Goal: Information Seeking & Learning: Find specific fact

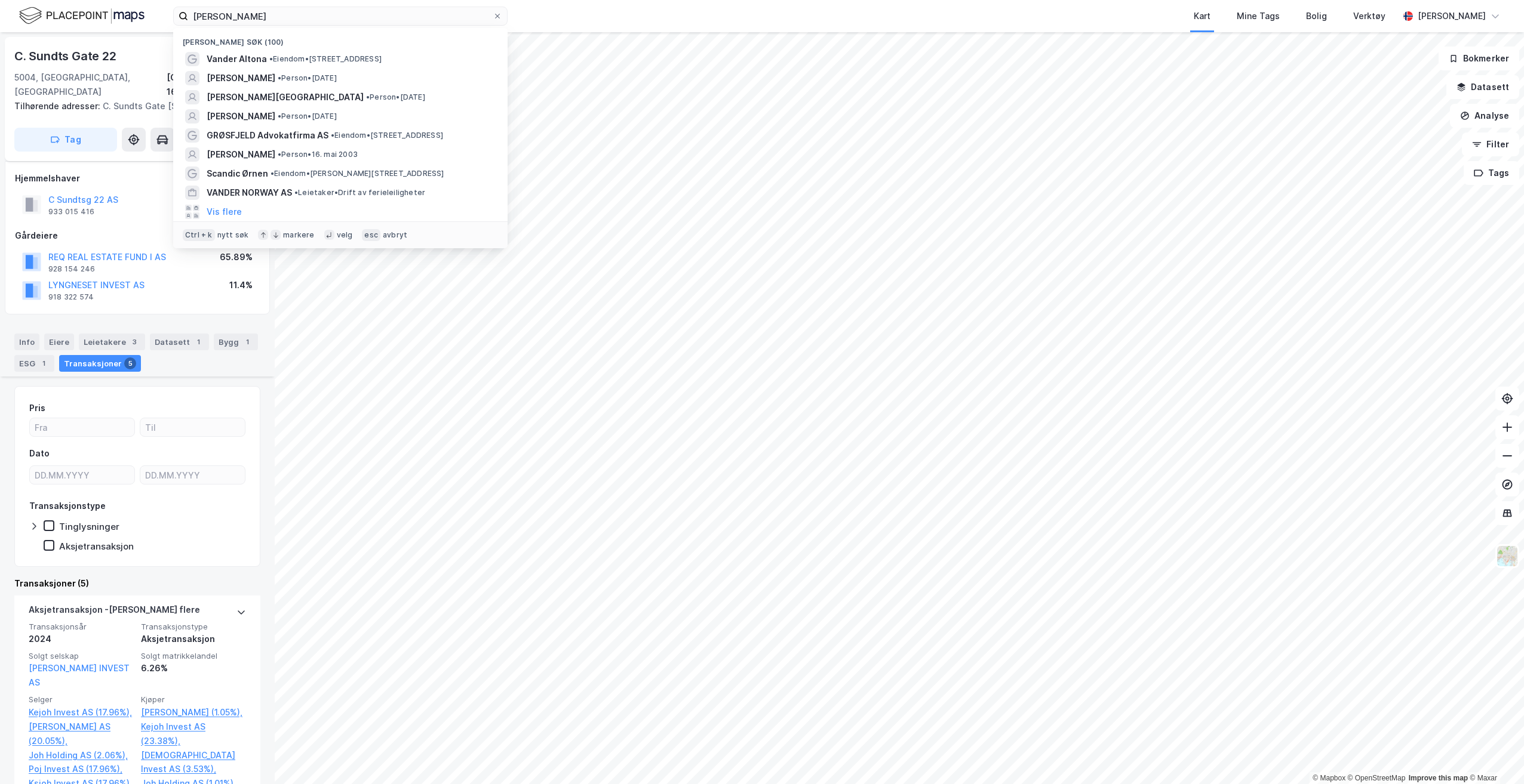
scroll to position [358, 0]
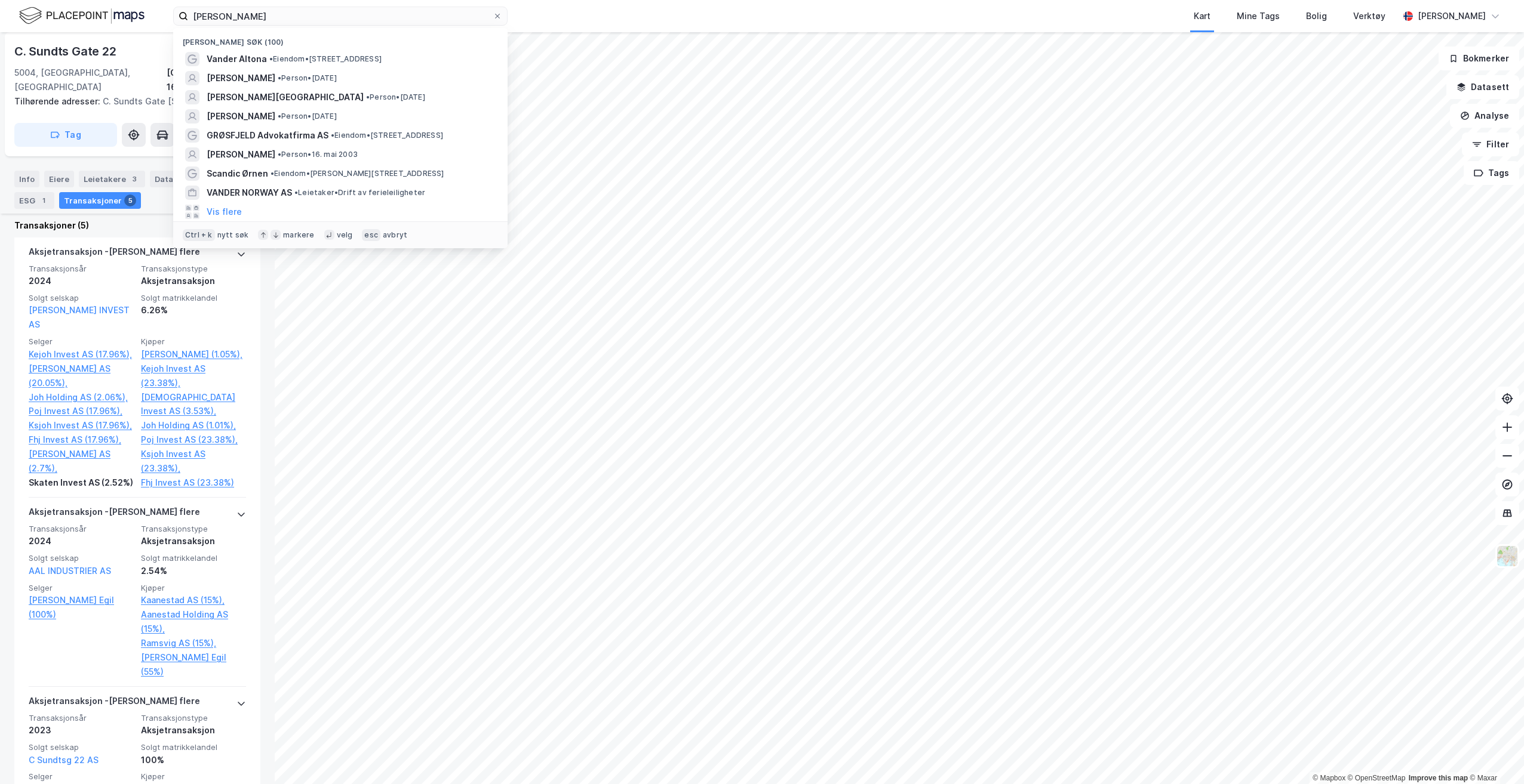
type input "[PERSON_NAME]"
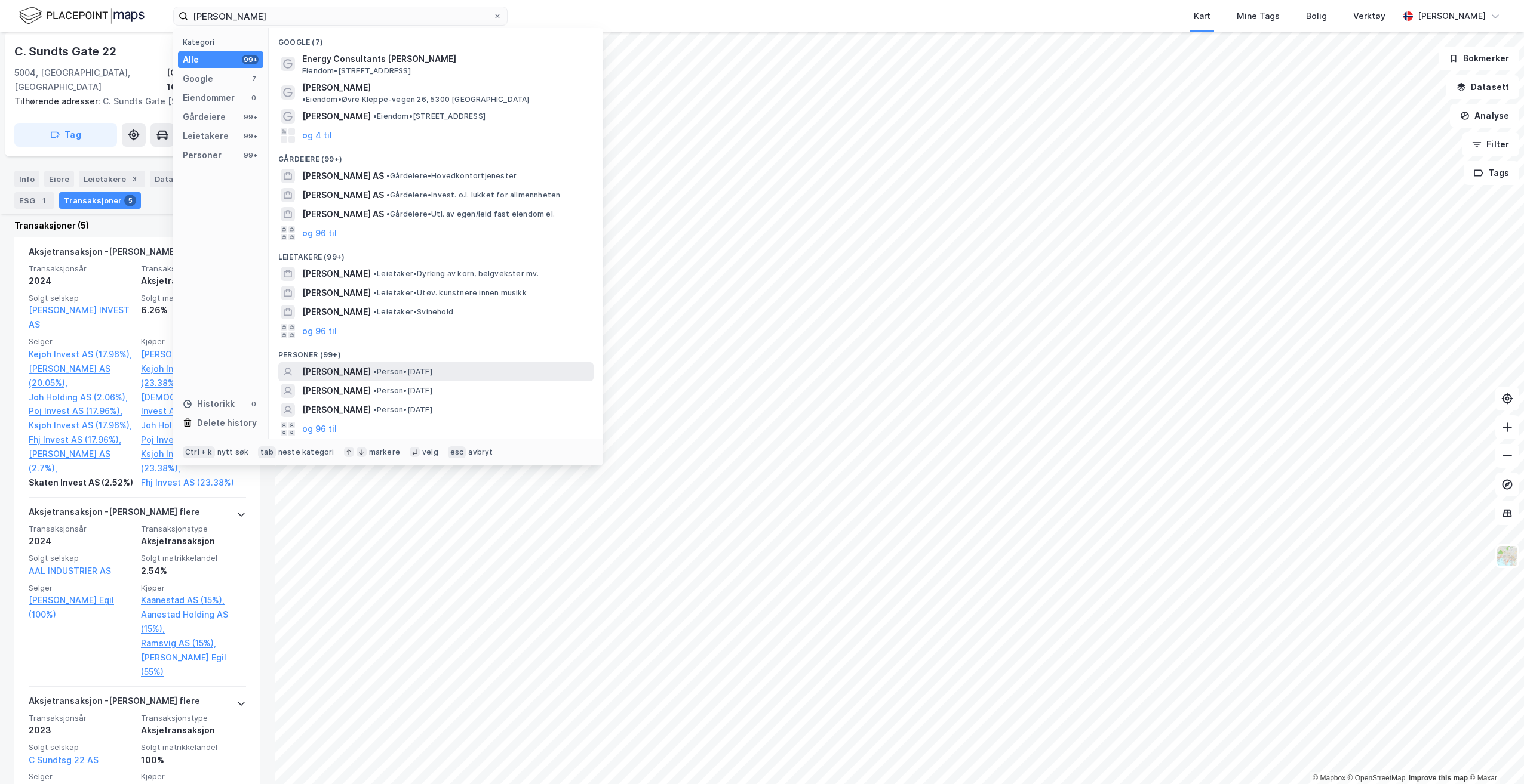
click at [432, 367] on span "• Person • [DATE]" at bounding box center [403, 371] width 59 height 10
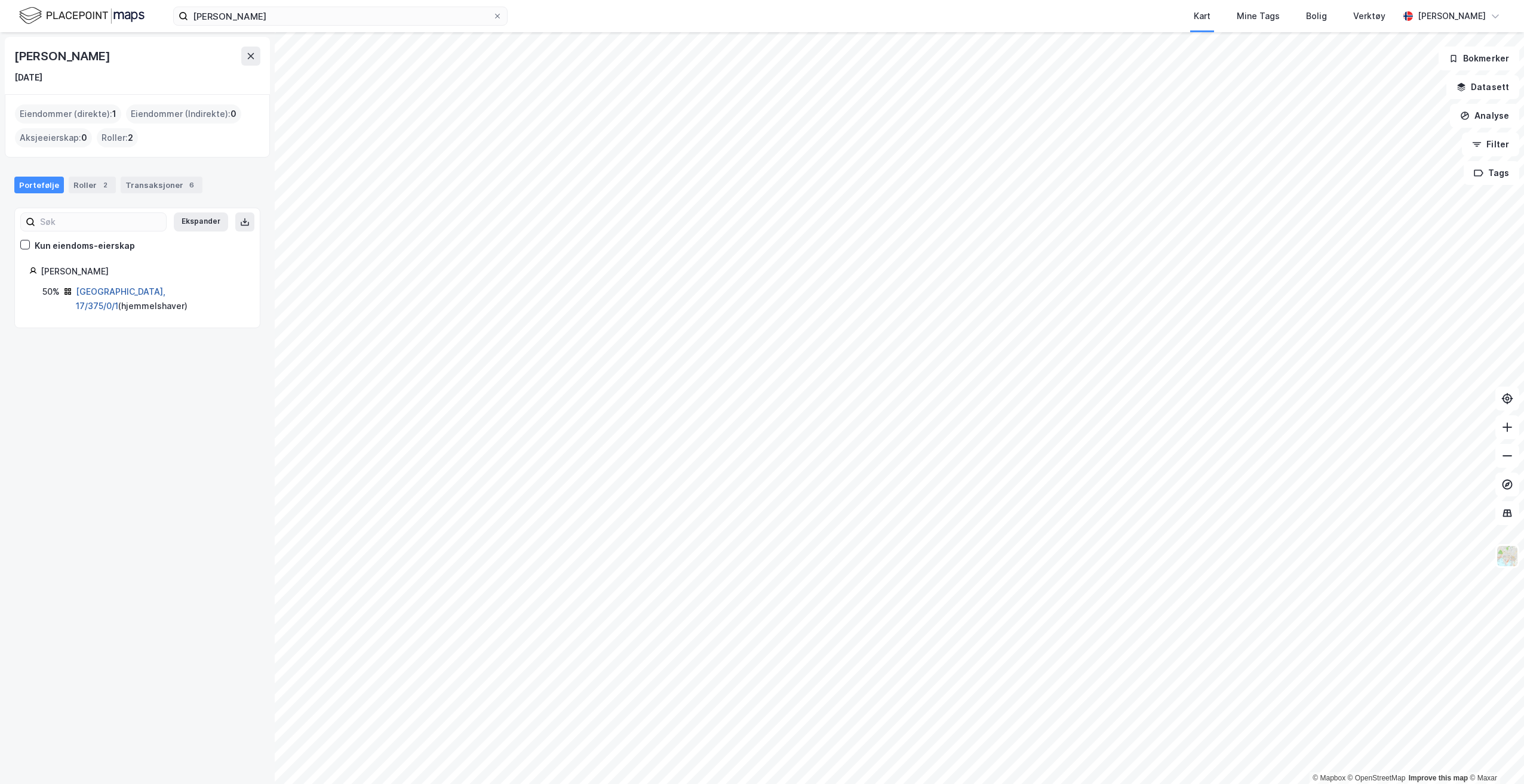
click at [135, 292] on link "[GEOGRAPHIC_DATA], 17/375/0/1" at bounding box center [121, 299] width 90 height 24
